Goal: Navigation & Orientation: Find specific page/section

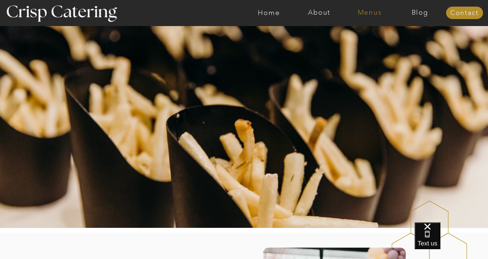
click at [375, 11] on nav "Menus" at bounding box center [370, 12] width 50 height 7
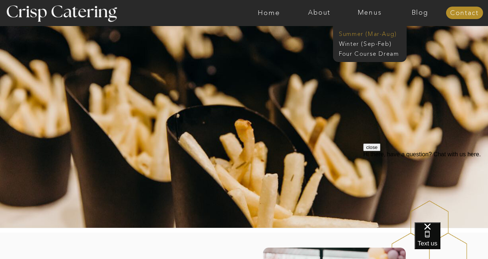
click at [374, 32] on nav "Summer (Mar-Aug)" at bounding box center [372, 33] width 66 height 7
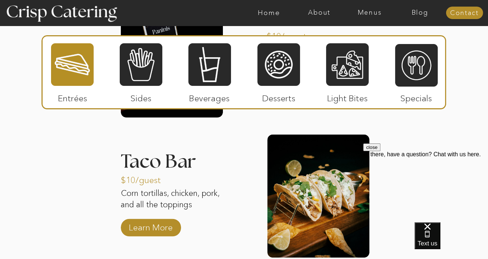
scroll to position [808, 0]
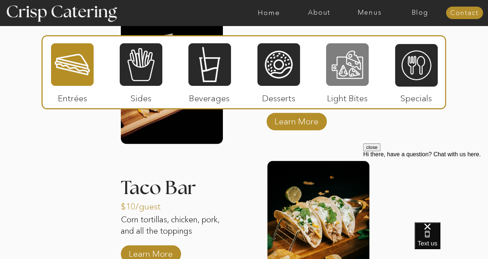
click at [347, 66] on div at bounding box center [347, 65] width 43 height 44
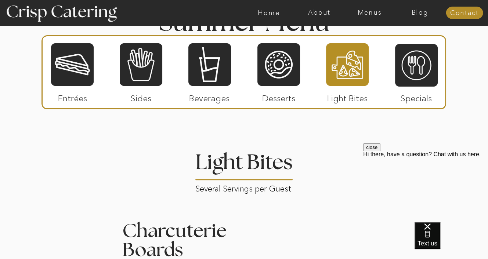
scroll to position [624, 0]
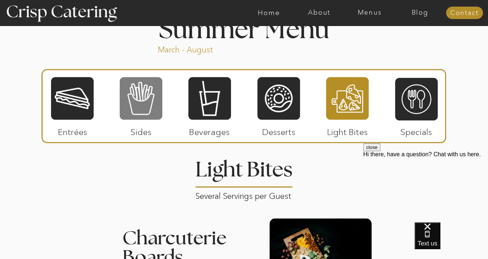
click at [145, 94] on div at bounding box center [141, 98] width 43 height 44
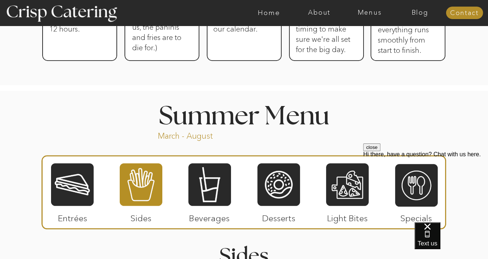
scroll to position [441, 0]
